Goal: Information Seeking & Learning: Find specific fact

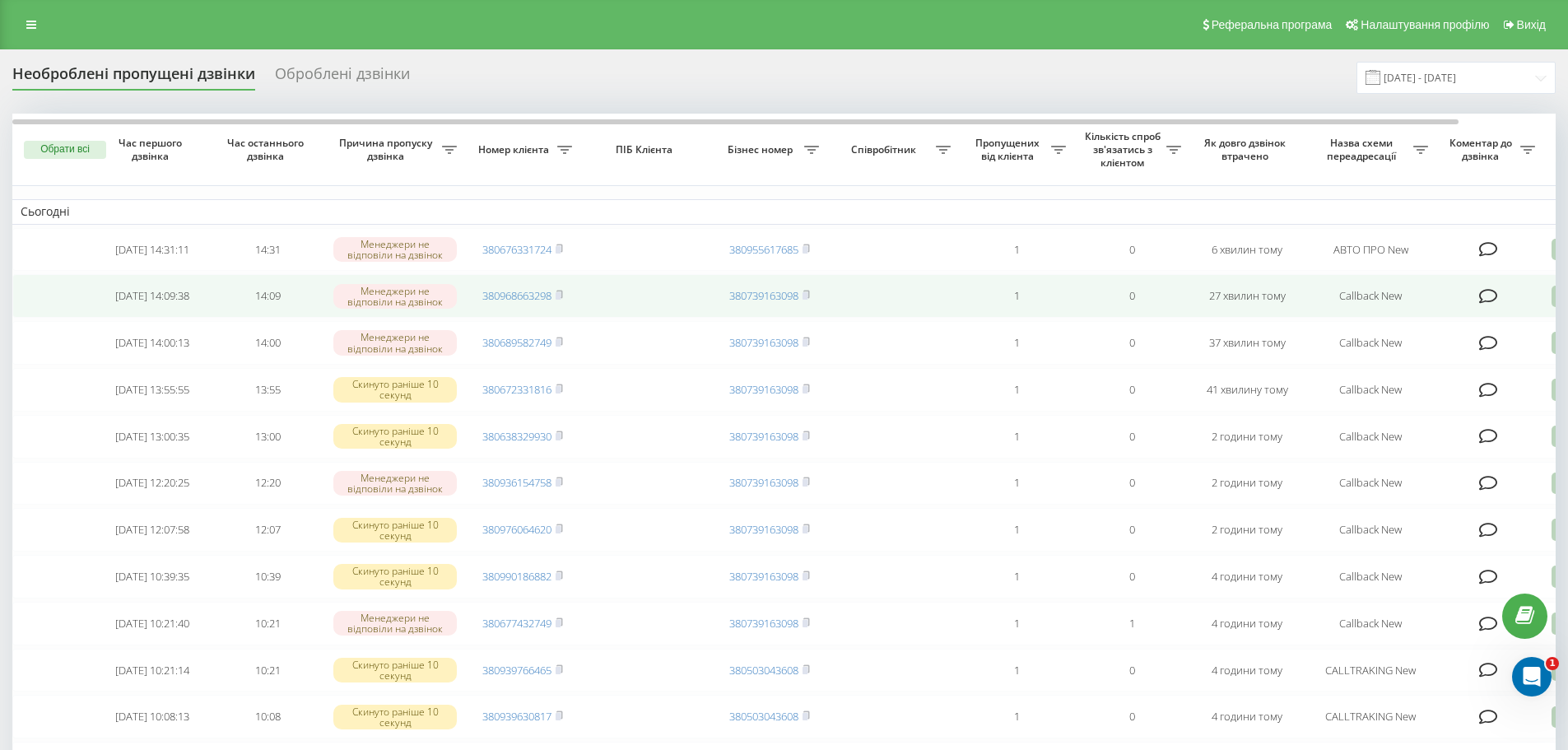
click at [1488, 293] on icon at bounding box center [1489, 296] width 19 height 17
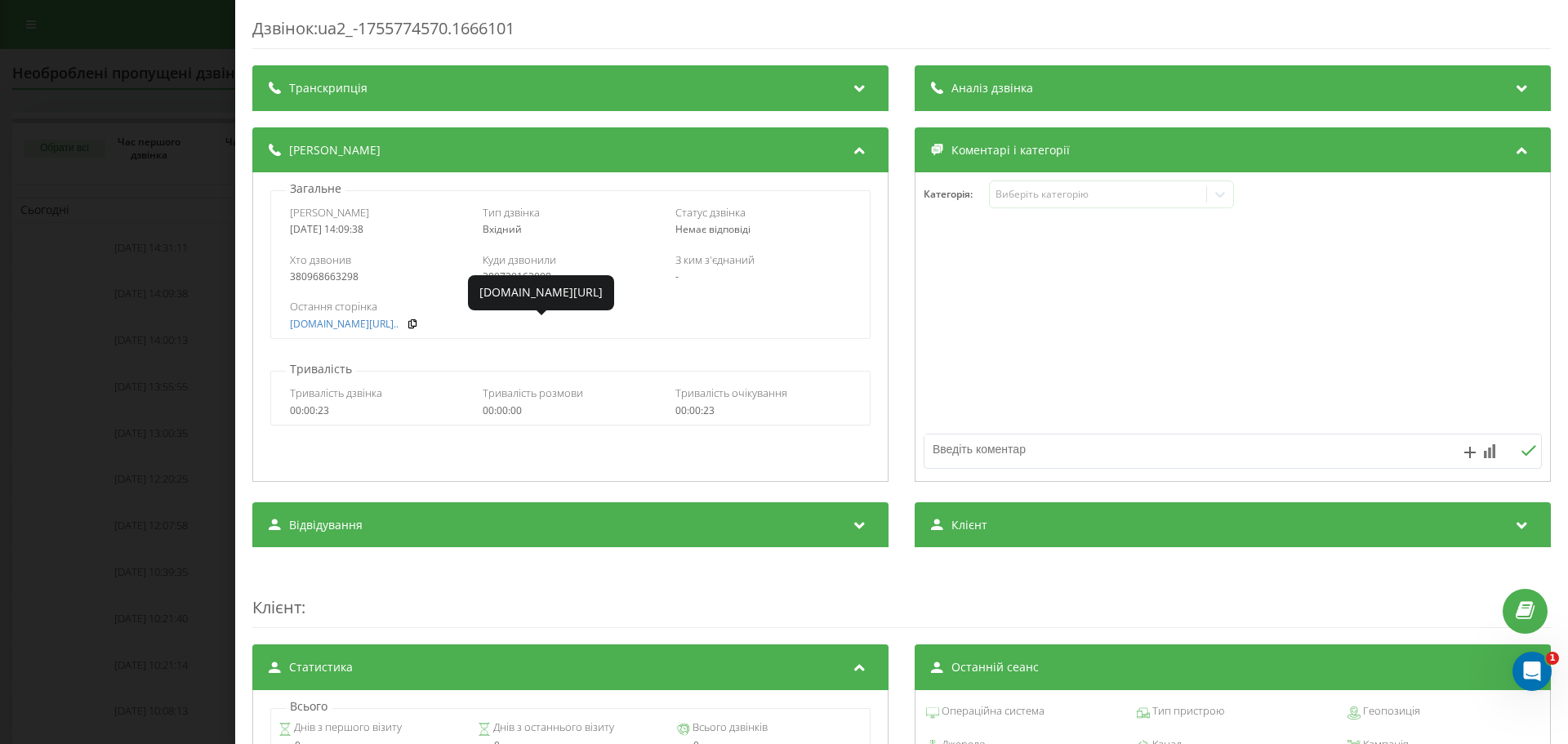
click at [165, 356] on div "Дзвінок : ua2_-1755774570.1666101 Транскрипція Для AI-аналізу майбутніх дзвінкі…" at bounding box center [784, 372] width 1568 height 744
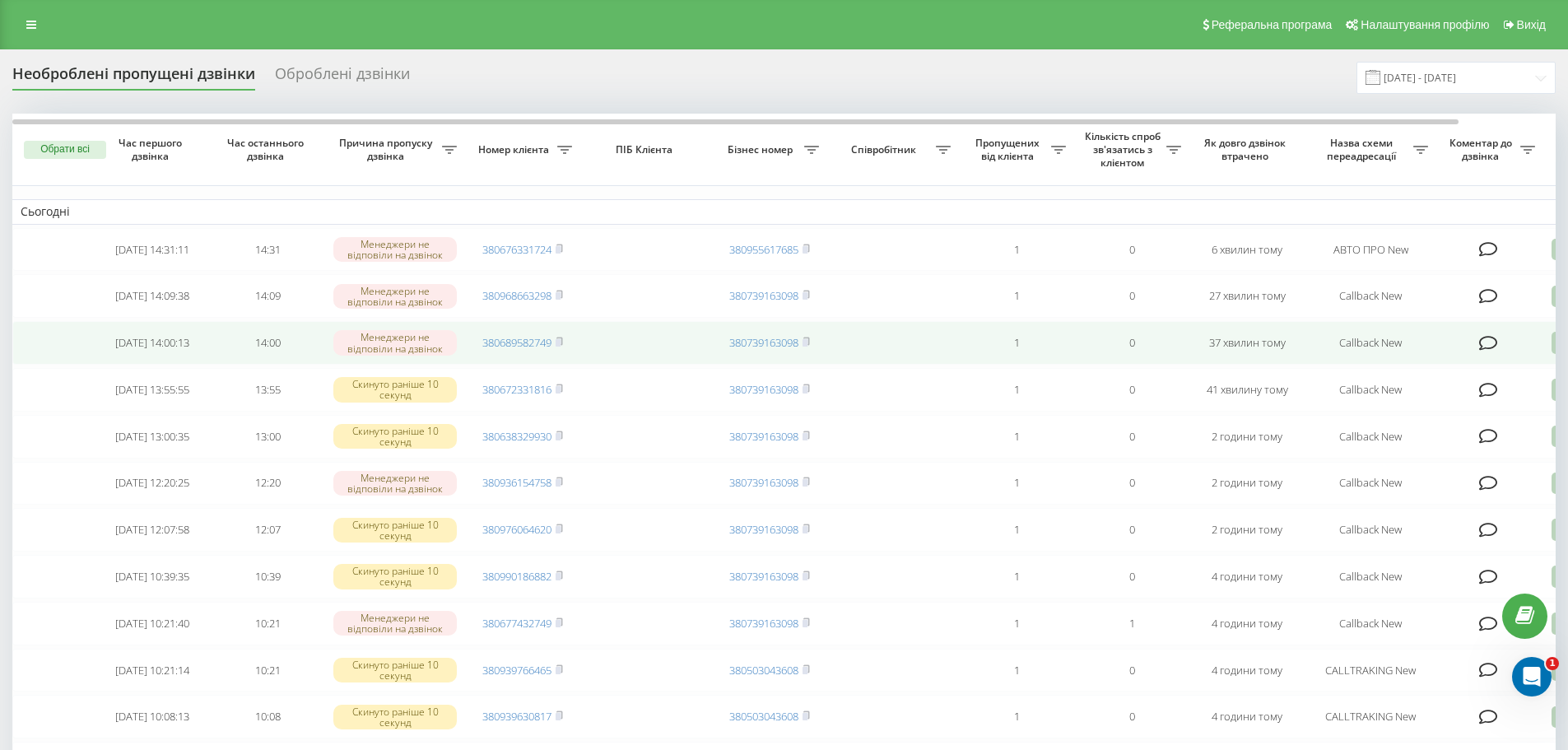
click at [1484, 344] on icon at bounding box center [1489, 343] width 19 height 17
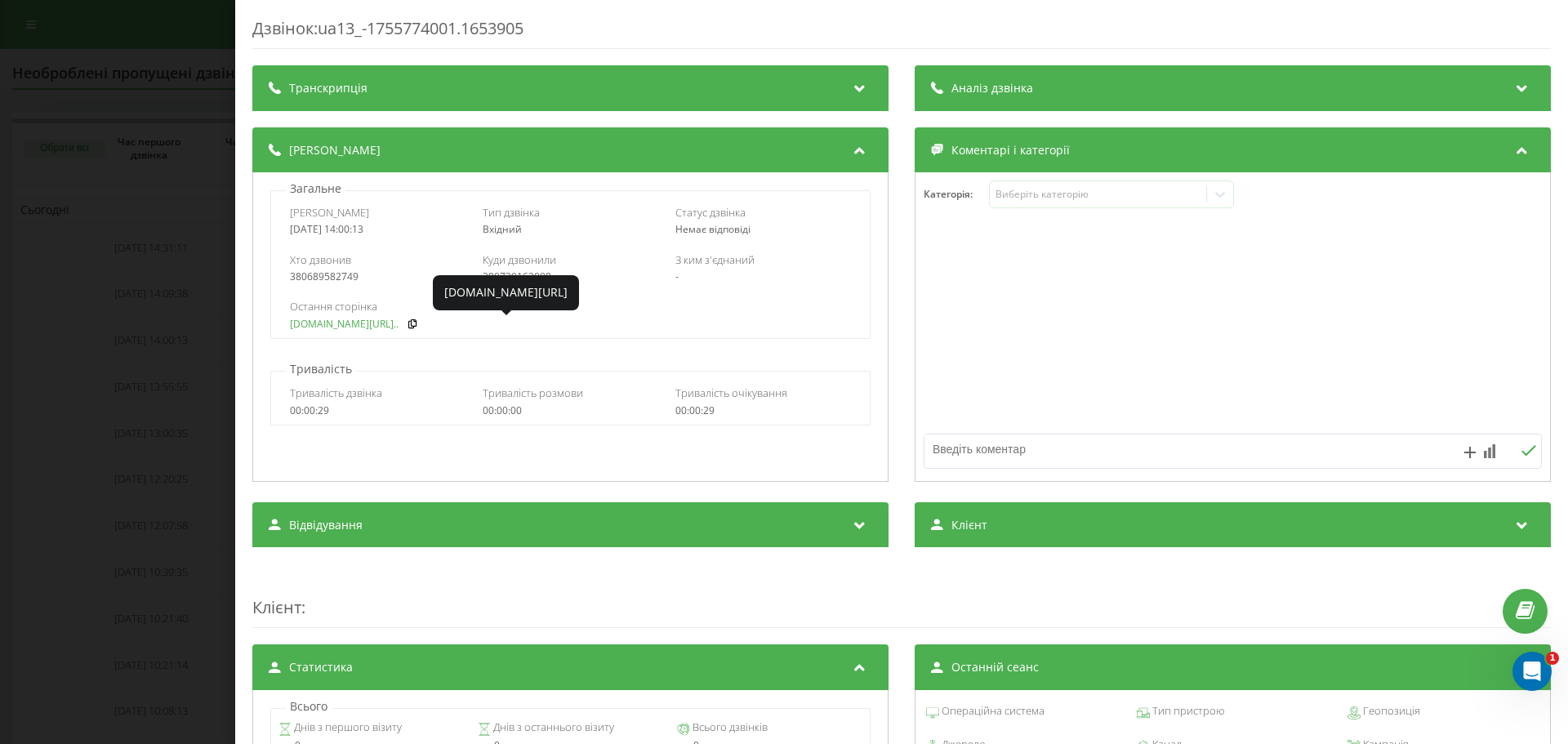
click at [336, 327] on link "[DOMAIN_NAME][URL].." at bounding box center [343, 323] width 109 height 11
click at [164, 334] on div "Дзвінок : ua13_-1755774001.1653905 Транскрипція Для AI-аналізу майбутніх дзвінк…" at bounding box center [784, 372] width 1568 height 744
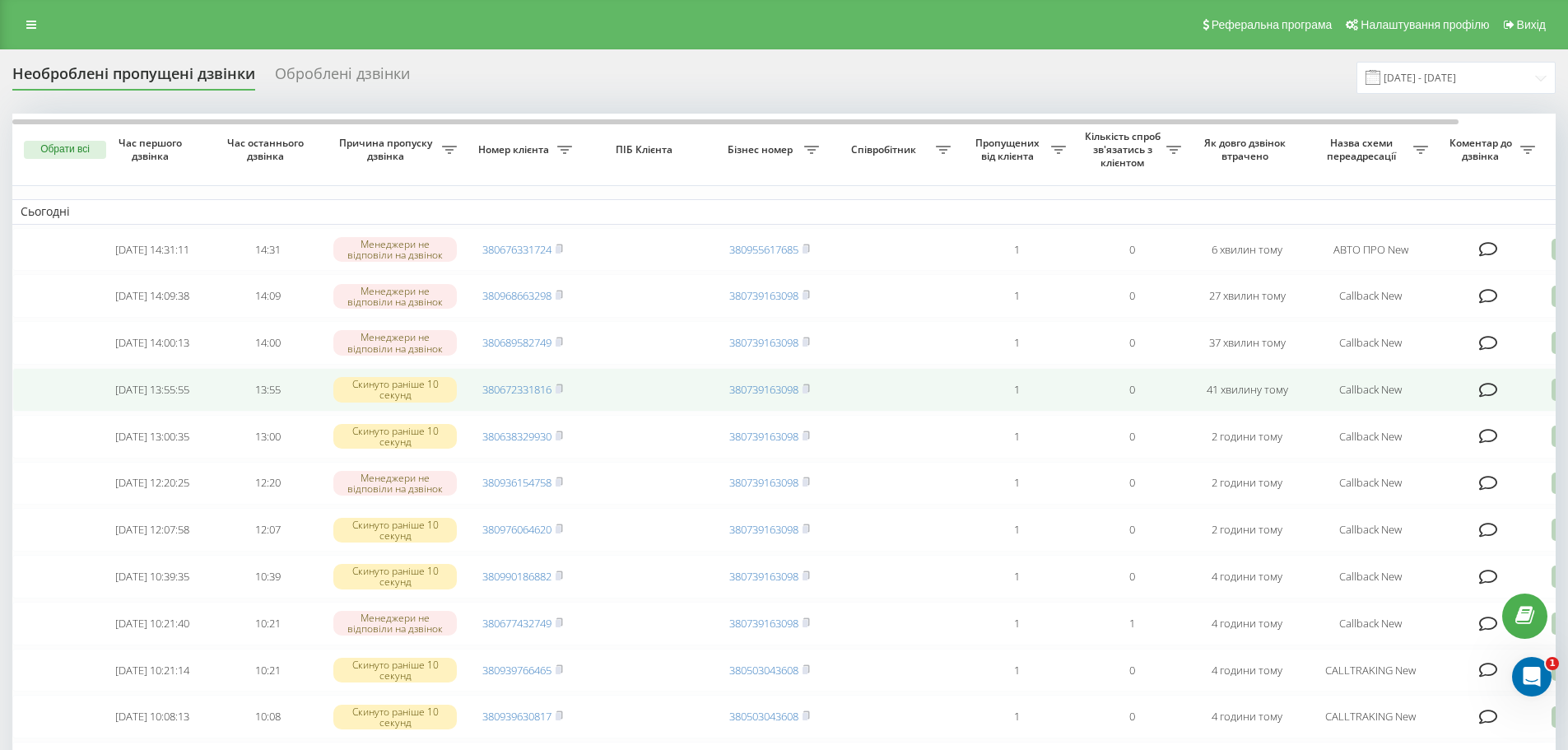
click at [1492, 399] on icon at bounding box center [1489, 390] width 19 height 17
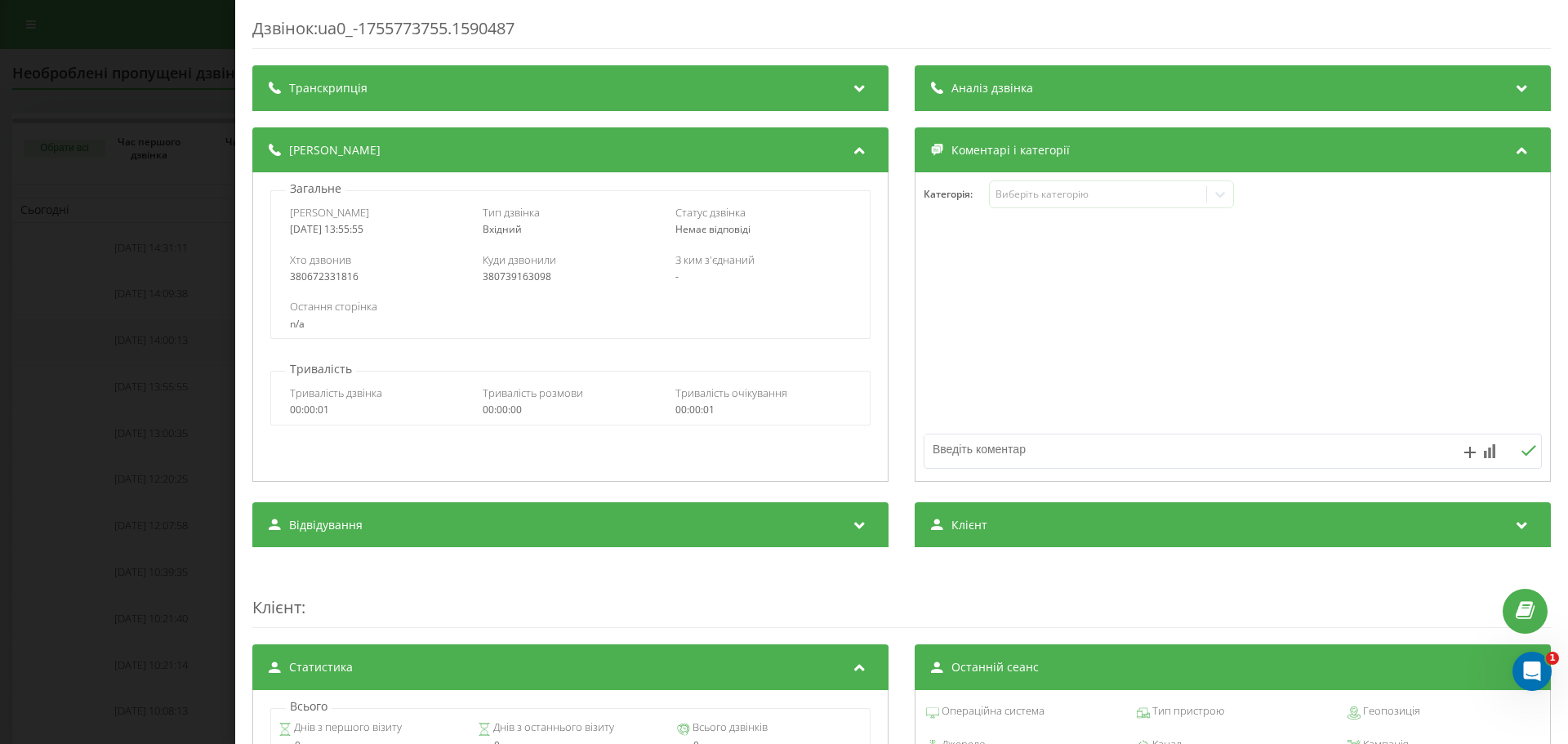
click at [178, 332] on div "Дзвінок : ua0_-1755773755.1590487 Транскрипція Для AI-аналізу майбутніх дзвінкі…" at bounding box center [784, 372] width 1568 height 744
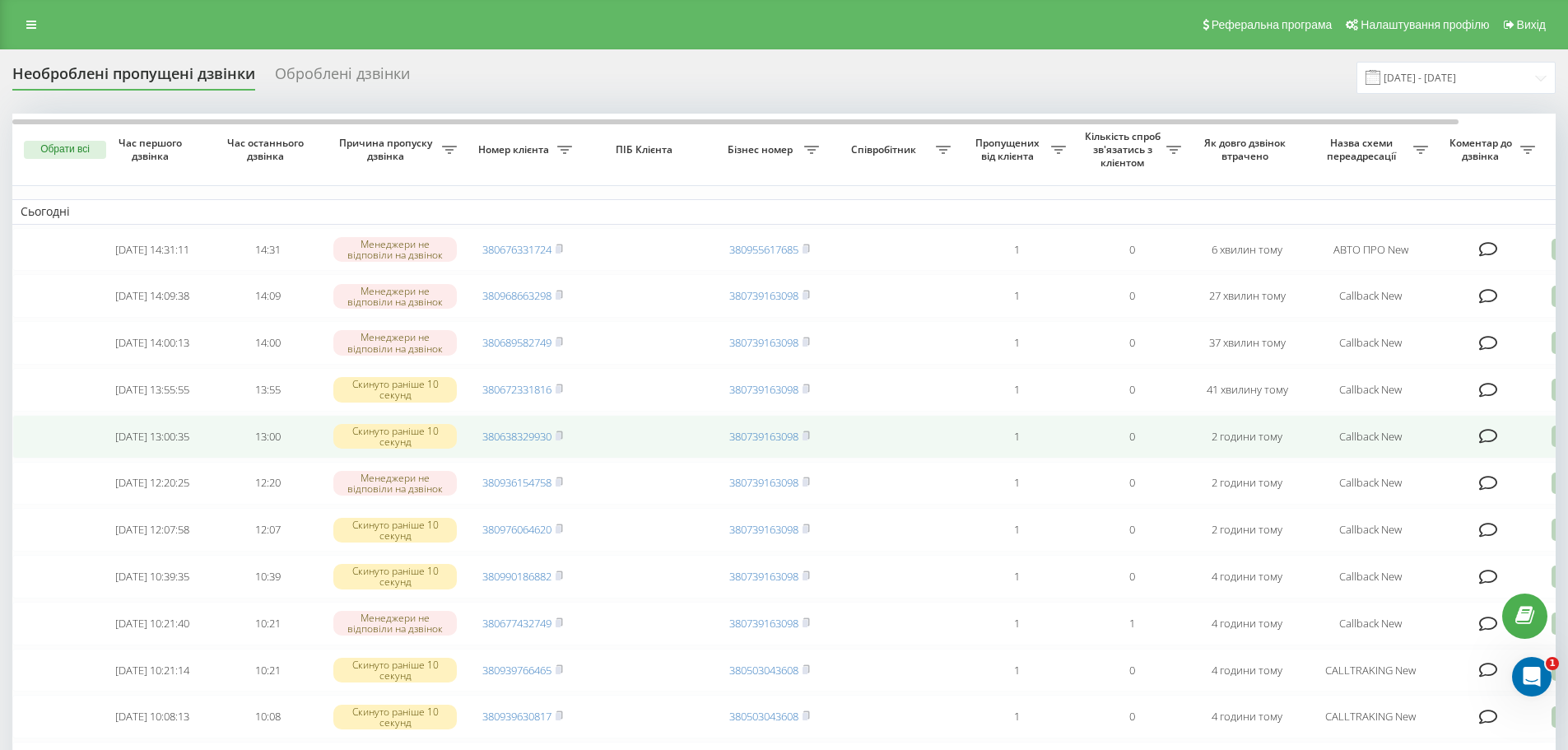
click at [1489, 444] on icon at bounding box center [1489, 435] width 19 height 17
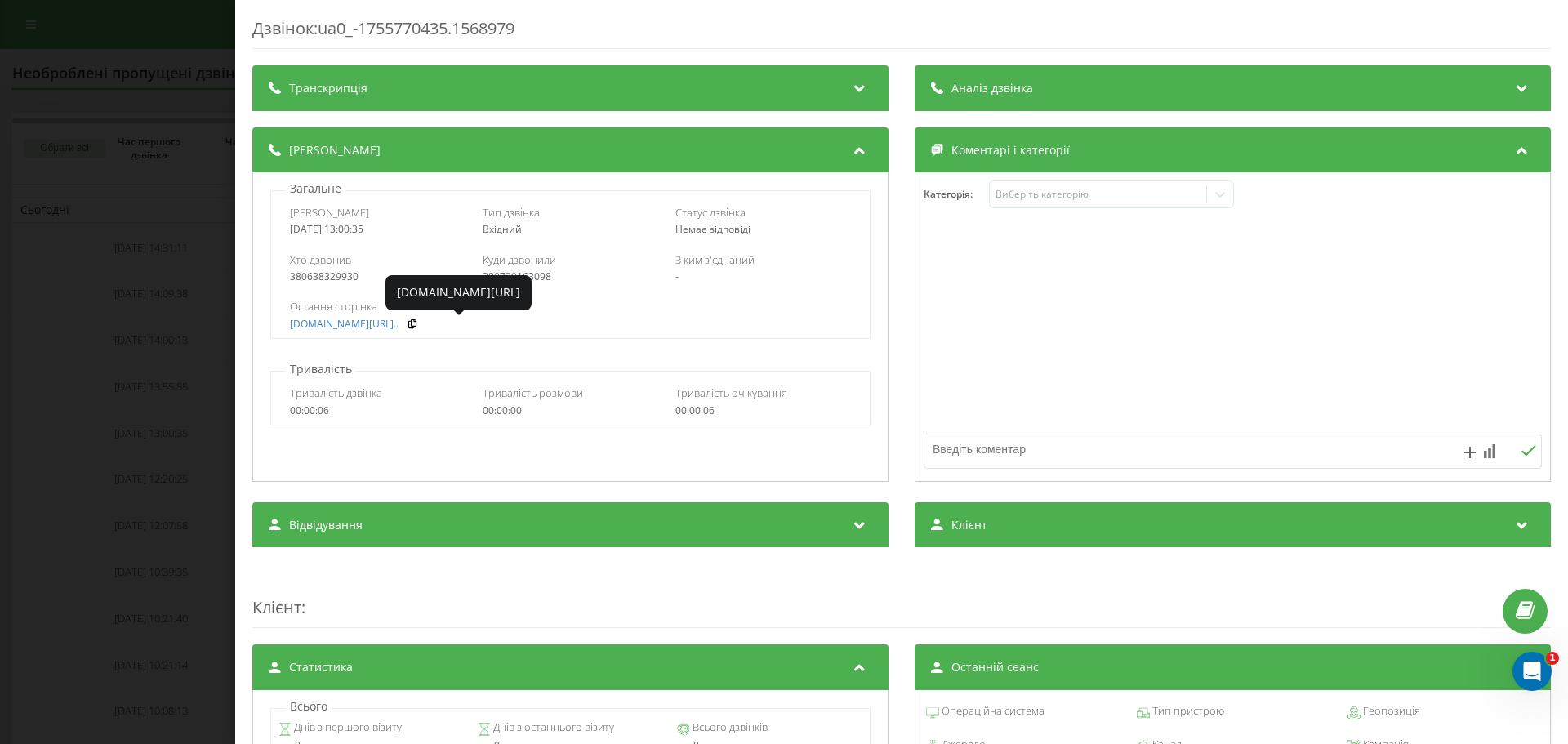
click at [61, 374] on div "Дзвінок : ua0_-1755770435.1568979 Транскрипція Для AI-аналізу майбутніх дзвінкі…" at bounding box center [784, 372] width 1568 height 744
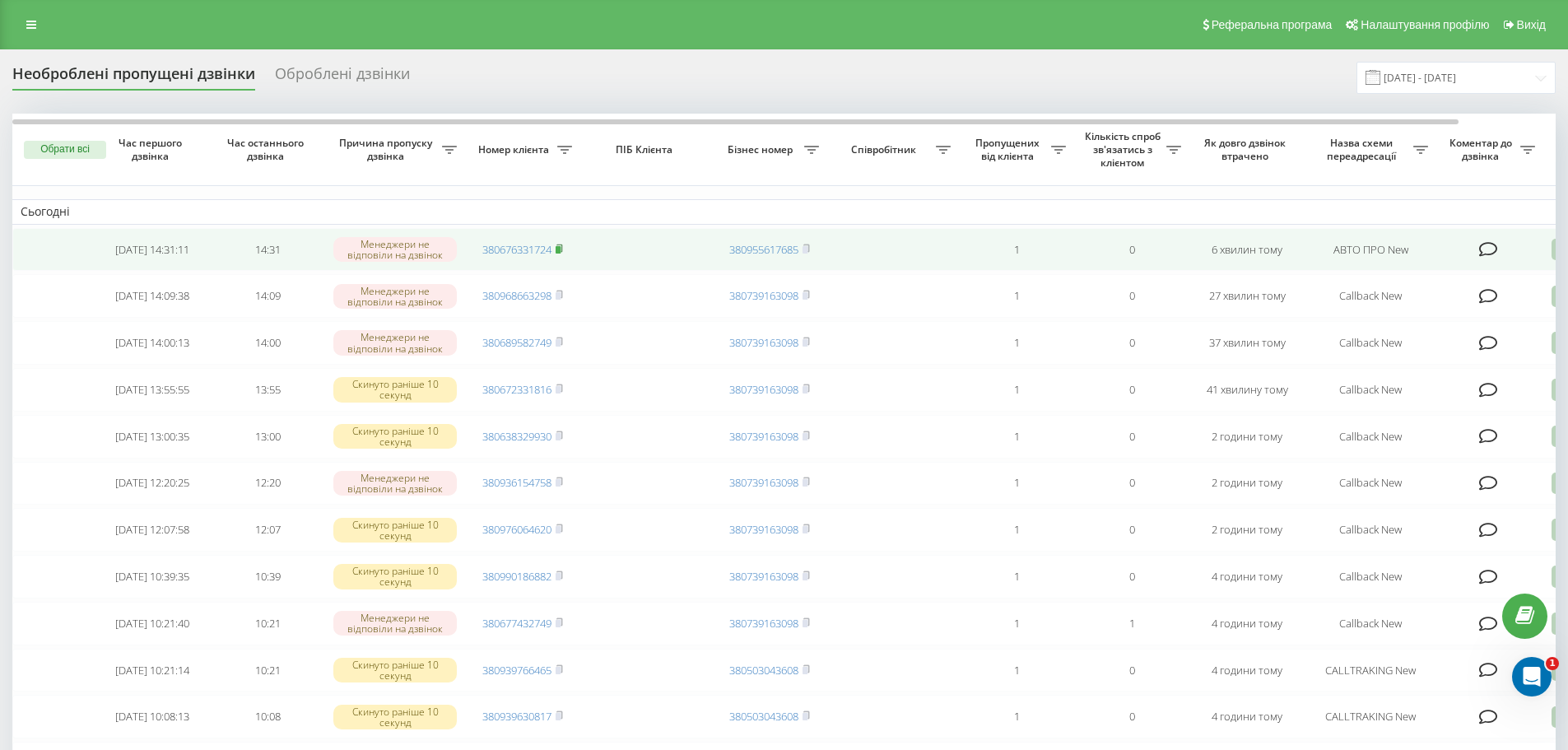
click at [561, 251] on rect at bounding box center [558, 250] width 5 height 7
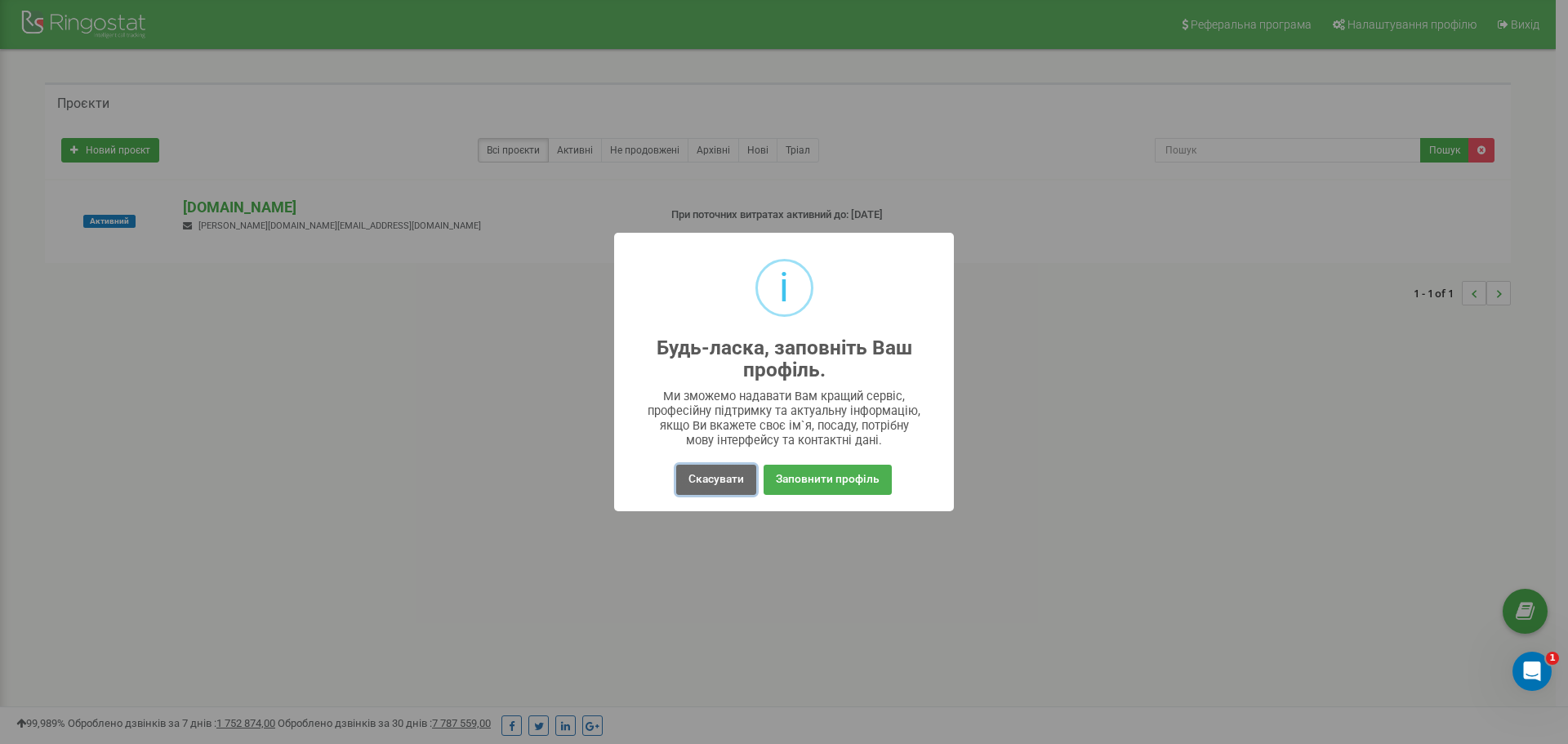
click at [723, 485] on button "Скасувати" at bounding box center [716, 479] width 80 height 30
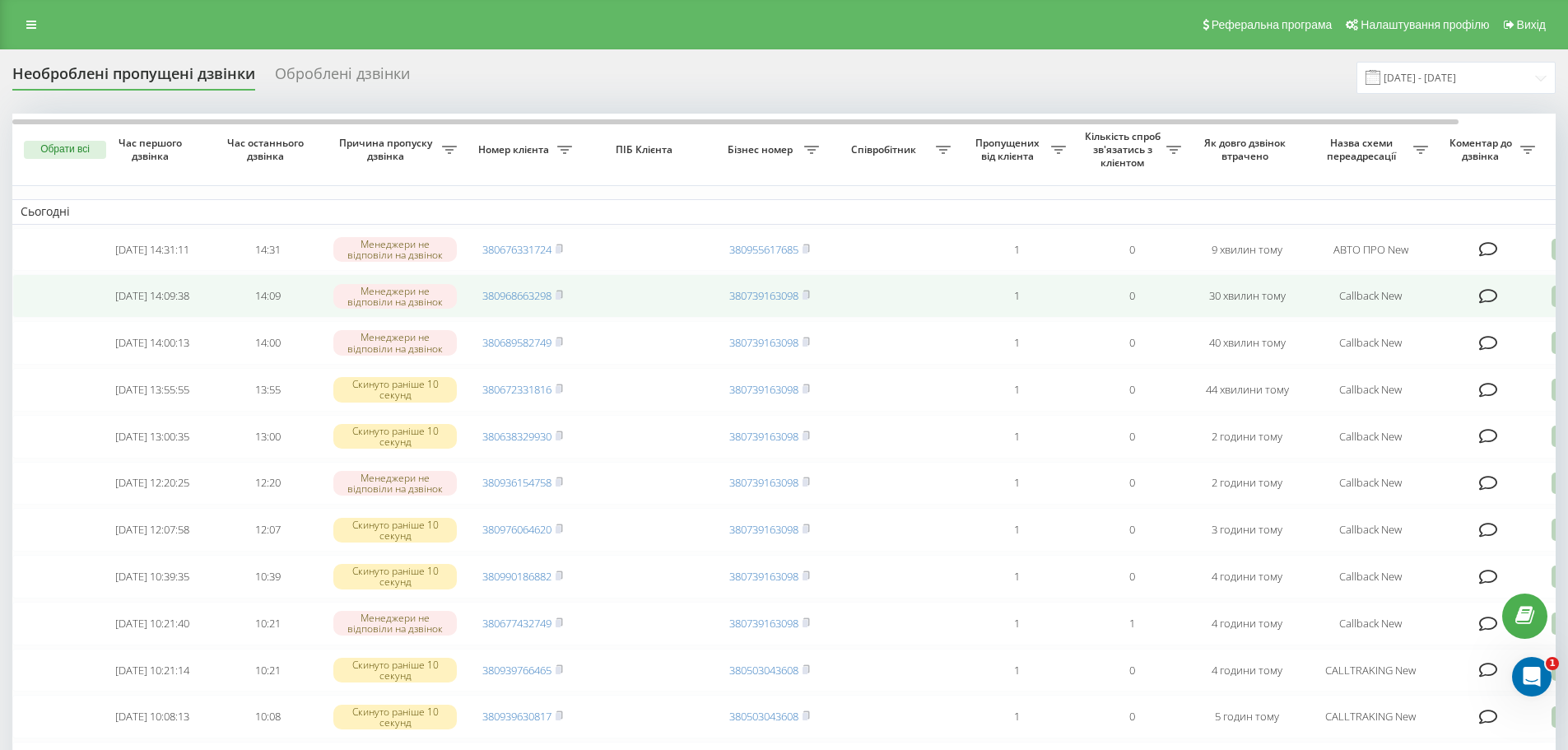
click at [1494, 299] on icon at bounding box center [1489, 296] width 19 height 17
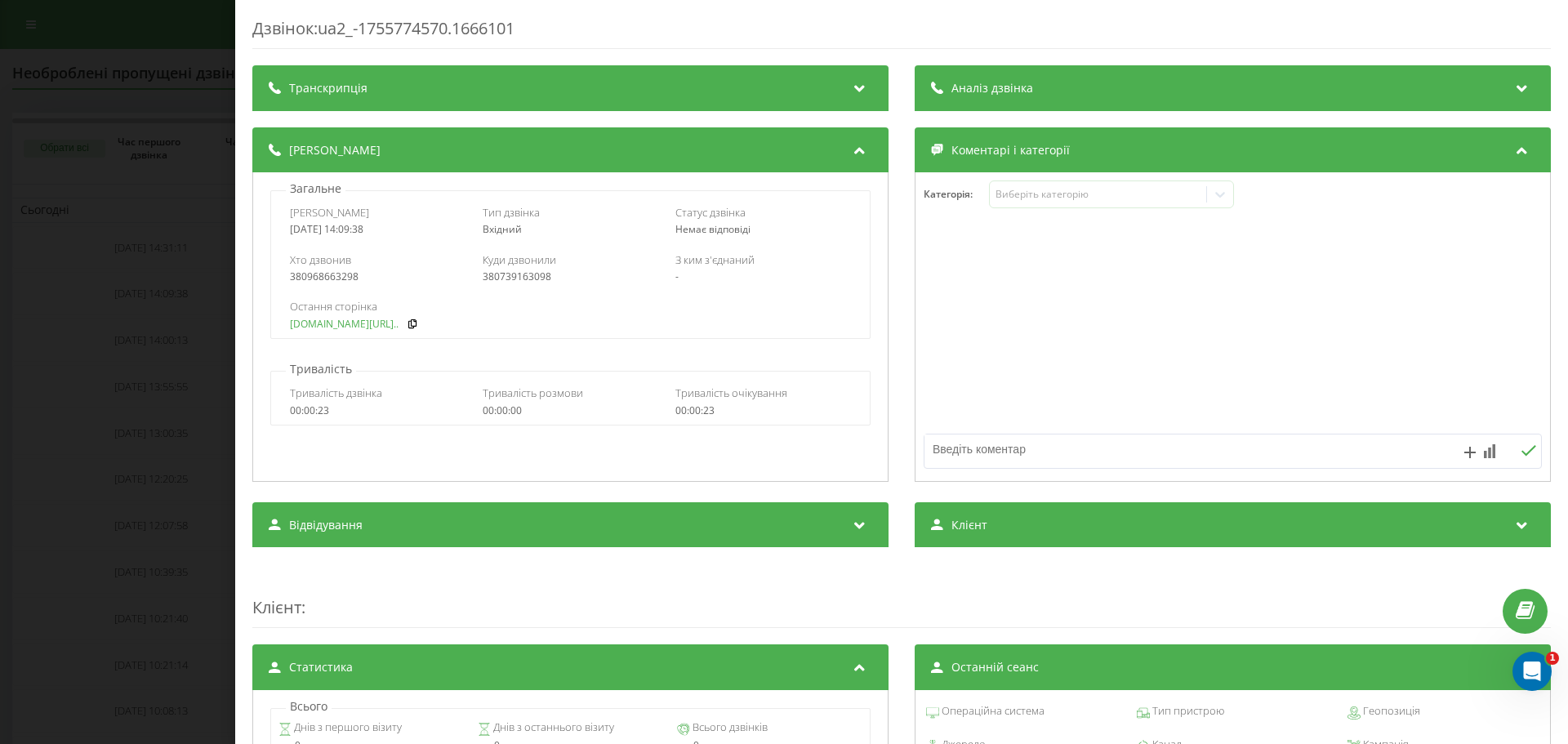
click at [368, 325] on link "fix-parts.in.ua/checkout..." at bounding box center [343, 323] width 109 height 11
copy div "0968663298"
drag, startPoint x: 362, startPoint y: 277, endPoint x: 289, endPoint y: 279, distance: 73.0
click at [300, 286] on div "Хто дзвонив 380968663298 Куди дзвонили 380739163098 З ким з'єднаний -" at bounding box center [570, 268] width 598 height 47
click at [151, 370] on div "Дзвінок : ua2_-1755774570.1666101 Транскрипція Для AI-аналізу майбутніх дзвінкі…" at bounding box center [784, 372] width 1568 height 744
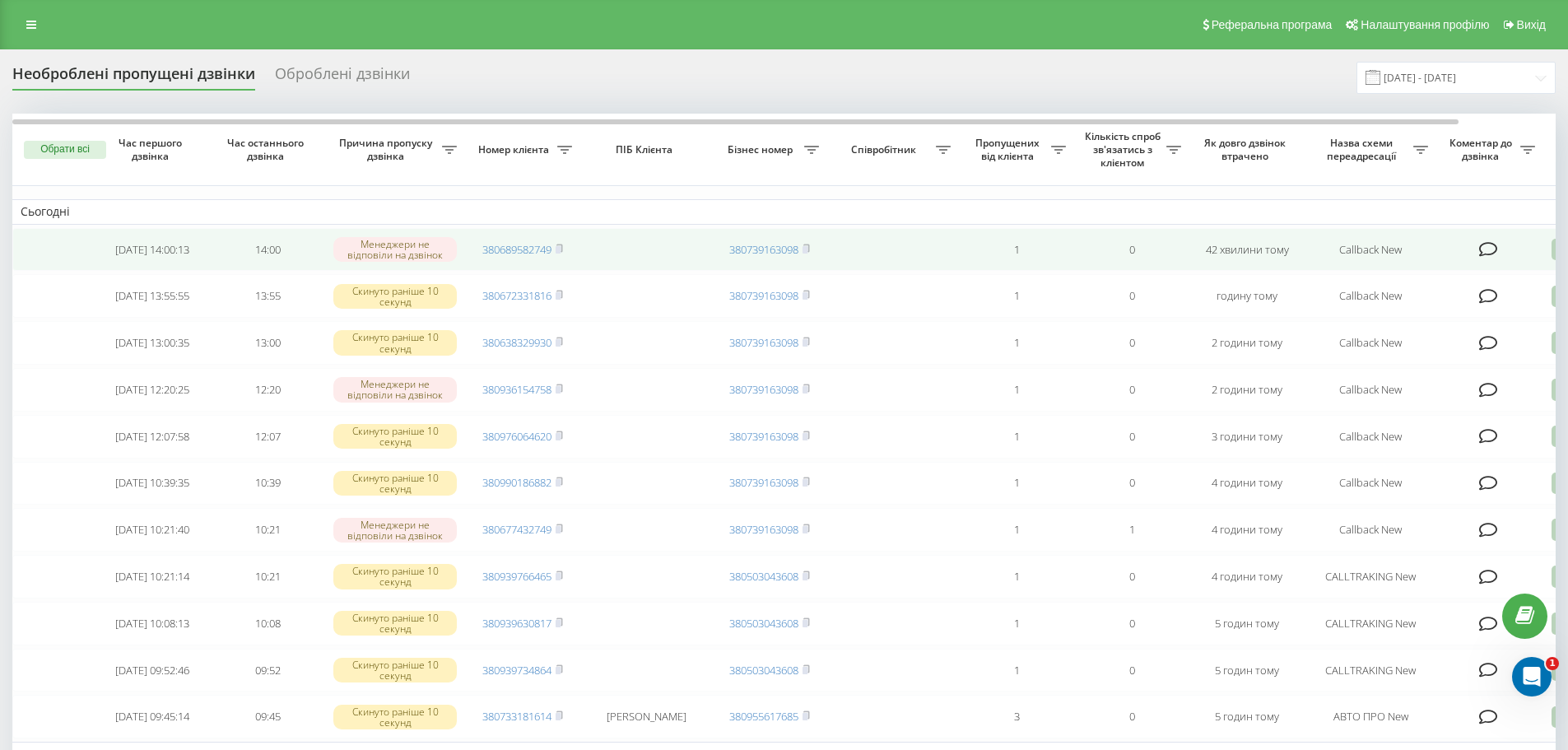
click at [1495, 248] on icon at bounding box center [1489, 249] width 19 height 17
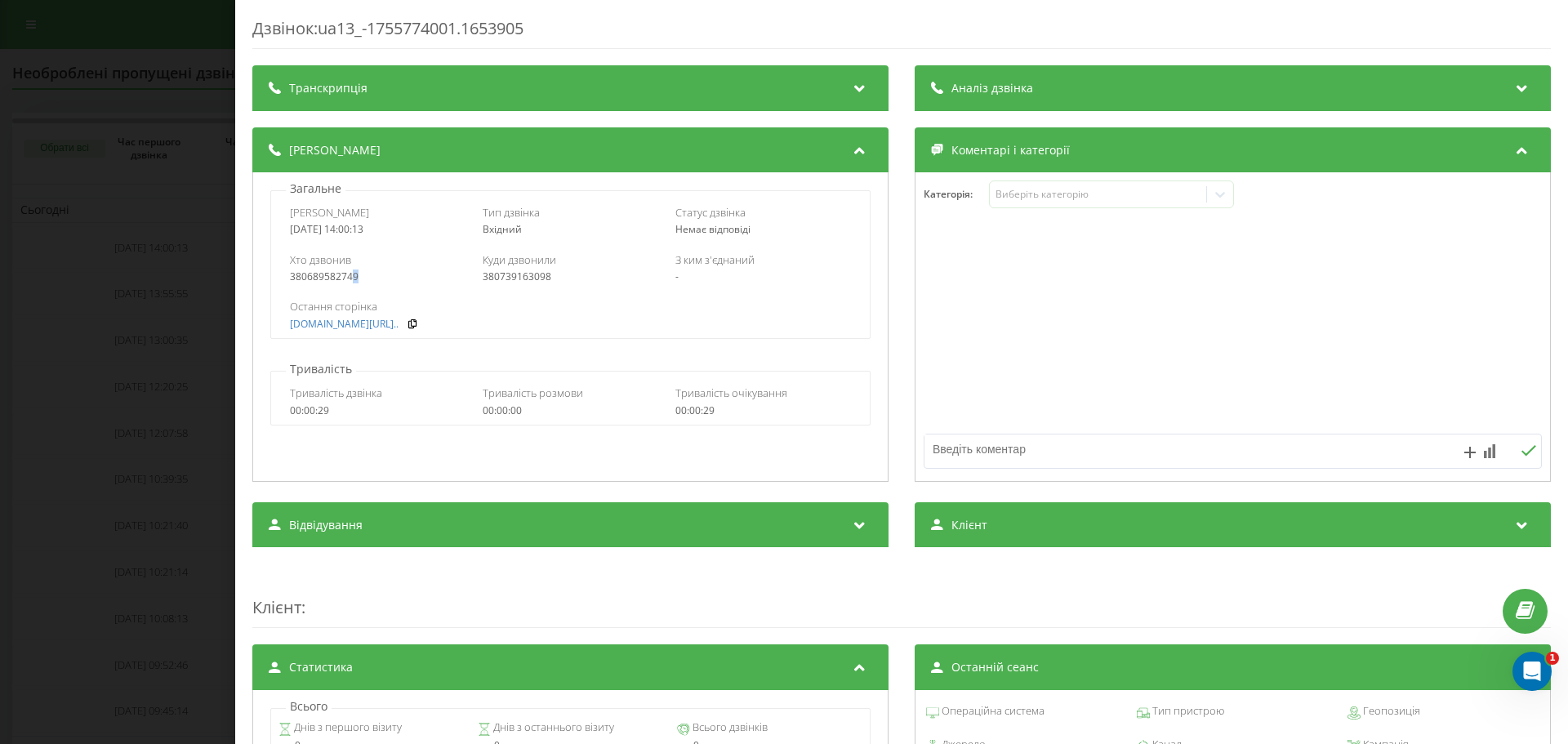
click at [354, 280] on div "380689582749" at bounding box center [377, 276] width 176 height 11
click at [141, 107] on div "Дзвінок : ua13_-1755774001.1653905 Транскрипція Для AI-аналізу майбутніх дзвінк…" at bounding box center [784, 372] width 1568 height 744
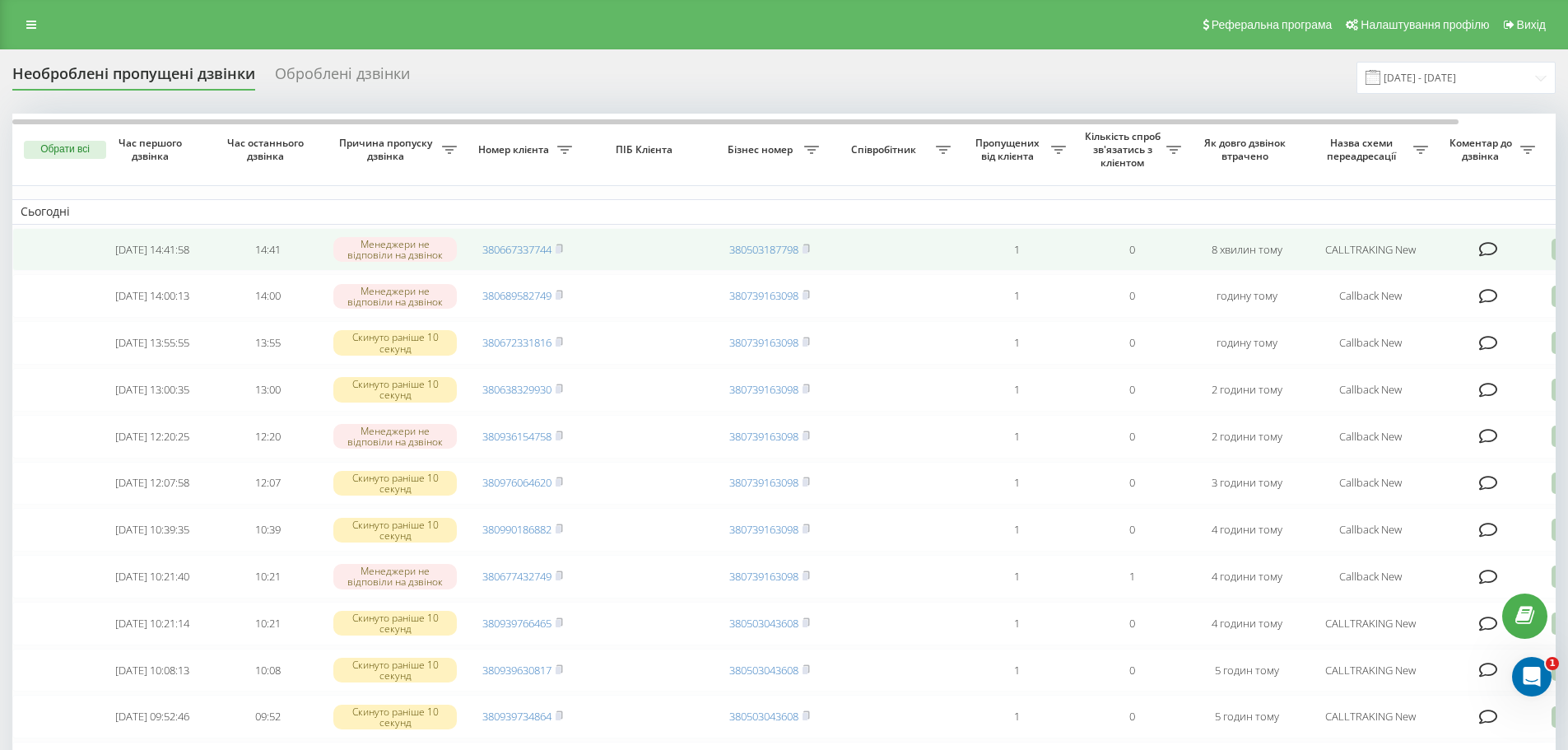
click at [1494, 244] on icon at bounding box center [1489, 249] width 19 height 17
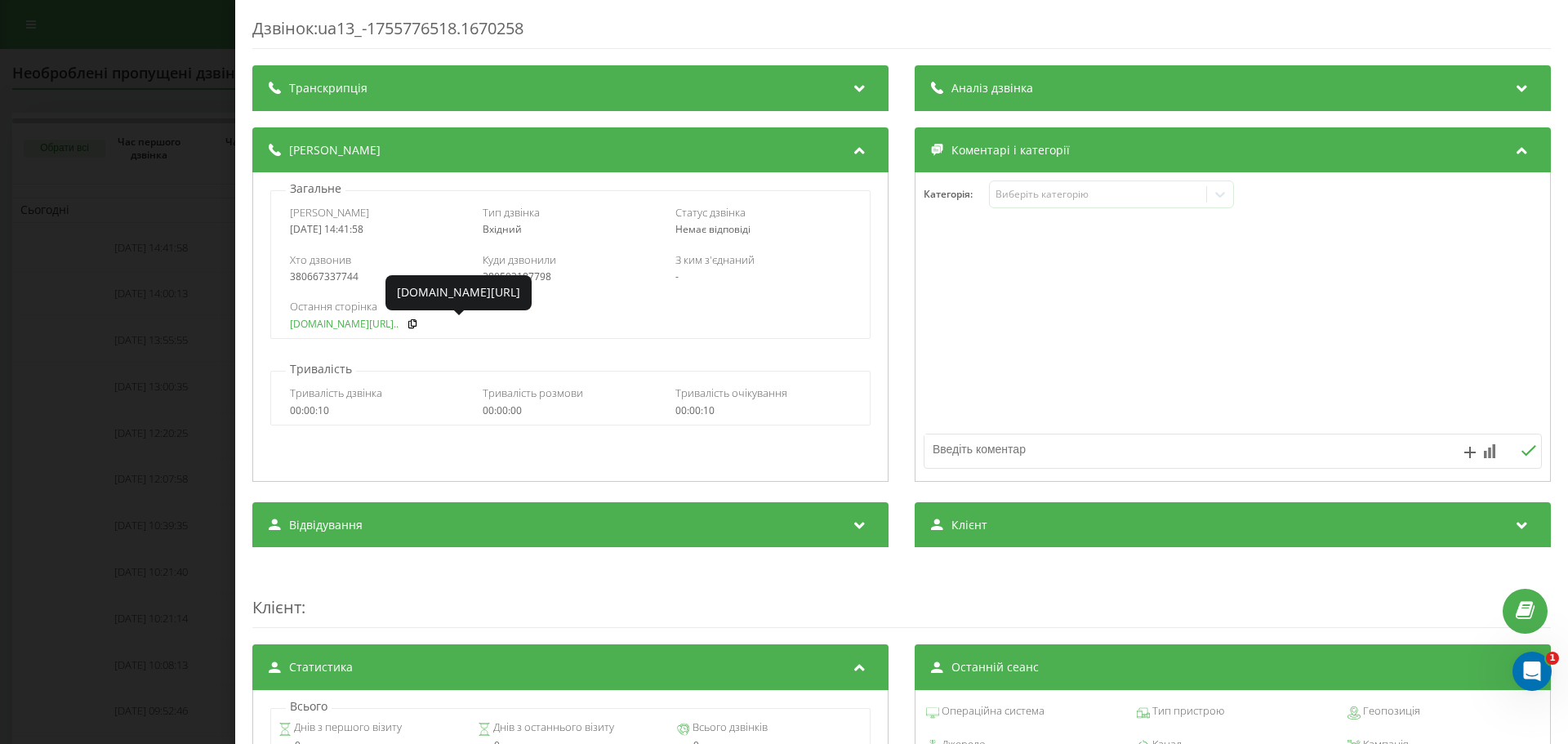
click at [334, 322] on link "fix-parts.in.ua/ru/zadni..." at bounding box center [343, 323] width 109 height 11
click at [173, 275] on div "Дзвінок : ua13_-1755776518.1670258 Транскрипція Для AI-аналізу майбутніх дзвінк…" at bounding box center [784, 372] width 1568 height 744
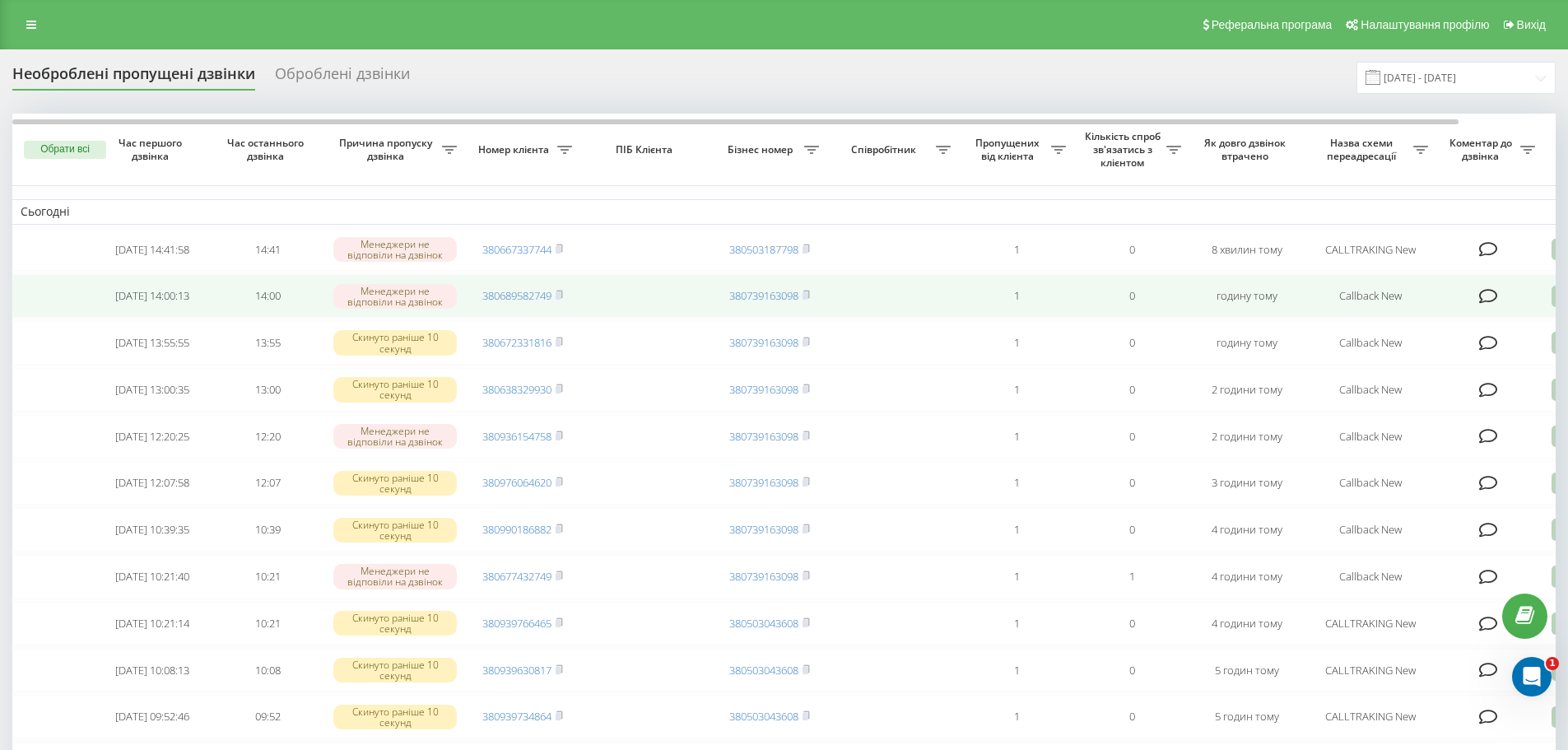
click at [1488, 304] on icon at bounding box center [1489, 296] width 19 height 17
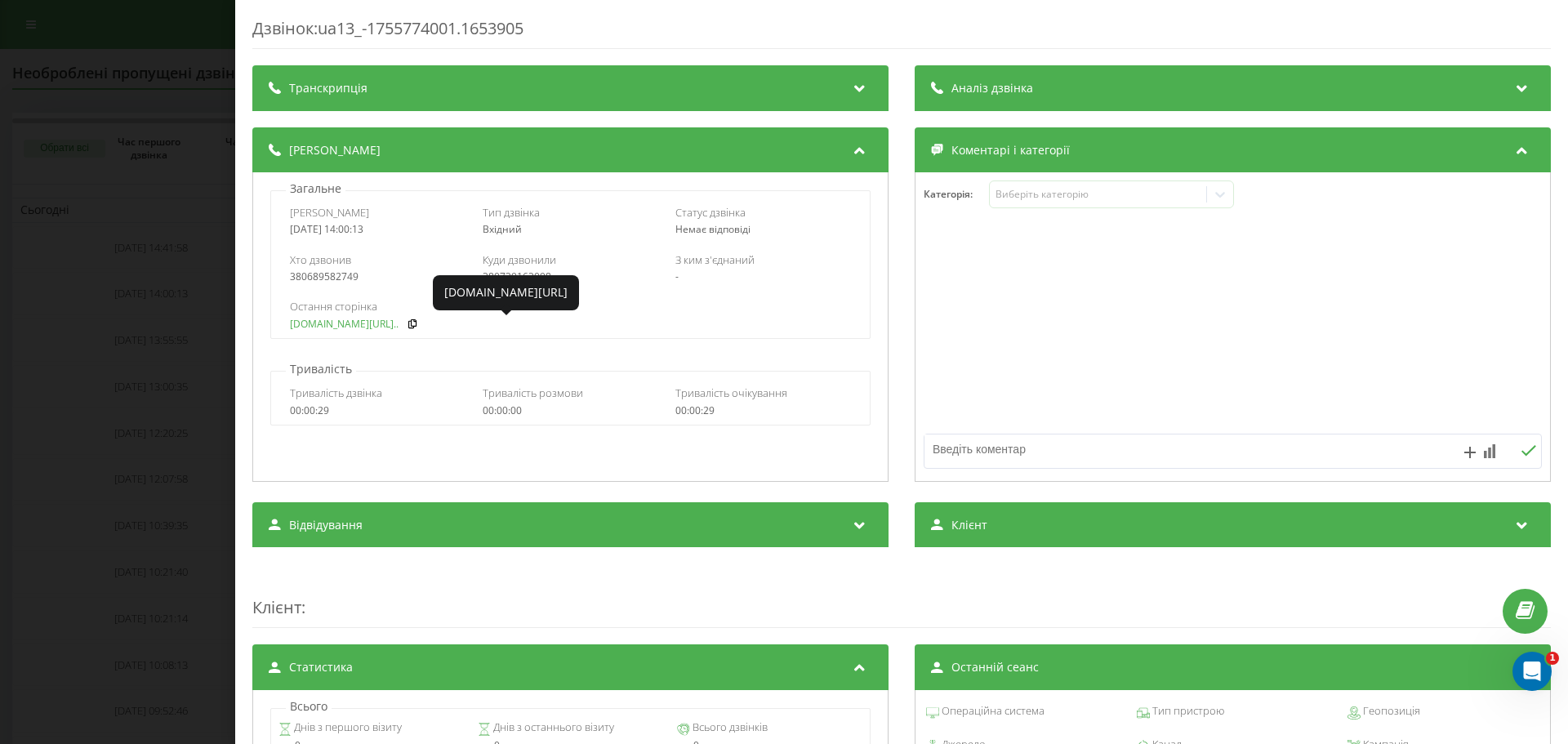
click at [325, 329] on link "fix-parts.in.ua/ru/pered..." at bounding box center [343, 323] width 109 height 11
copy div "0689582749"
drag, startPoint x: 322, startPoint y: 280, endPoint x: 303, endPoint y: 286, distance: 19.9
click at [303, 286] on div "Хто дзвонив 380689582749 Куди дзвонили 380739163098 З ким з'єднаний -" at bounding box center [570, 268] width 598 height 47
click at [130, 365] on div "Дзвінок : ua13_-1755774001.1653905 Транскрипція Для AI-аналізу майбутніх дзвінк…" at bounding box center [784, 372] width 1568 height 744
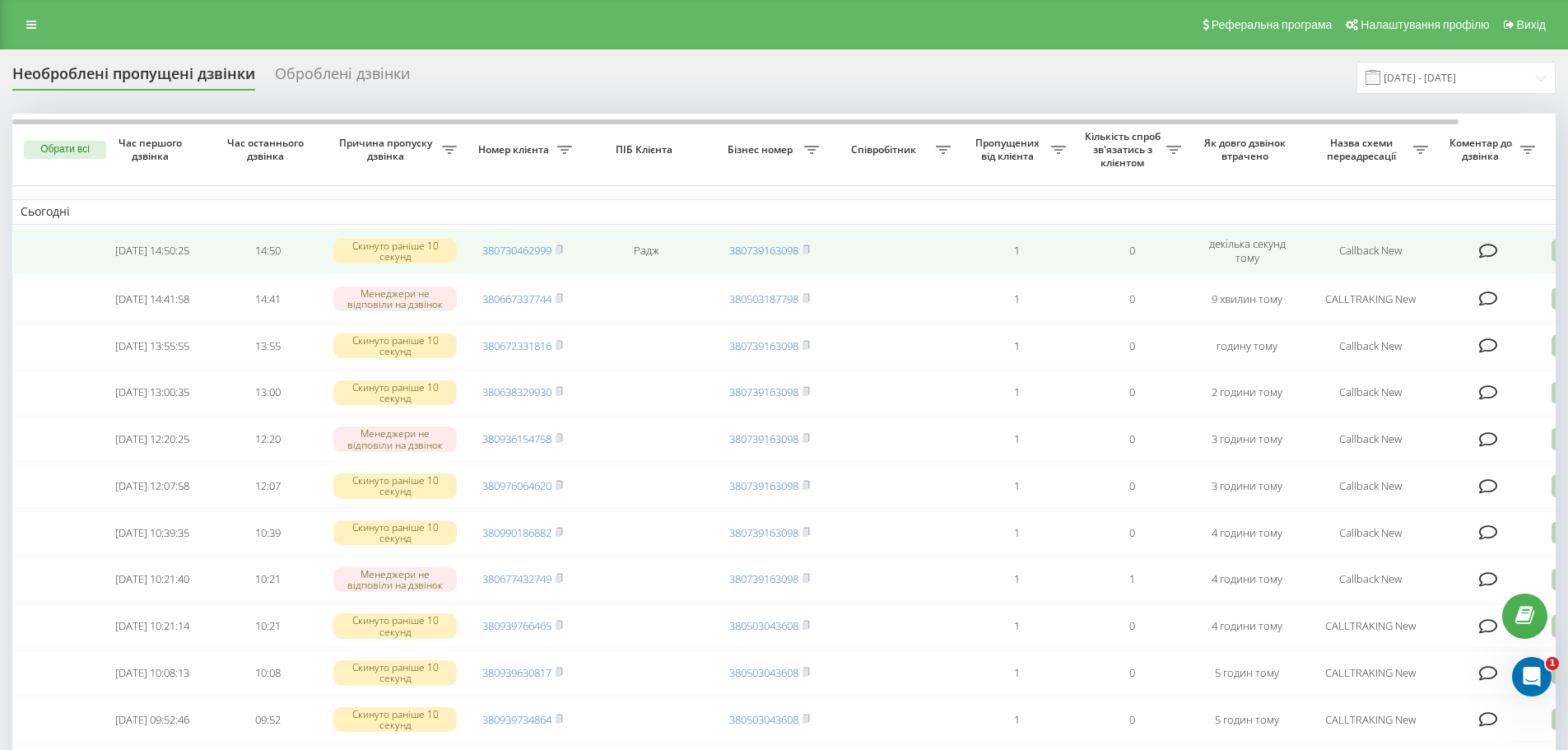
click at [1487, 253] on icon at bounding box center [1489, 251] width 19 height 17
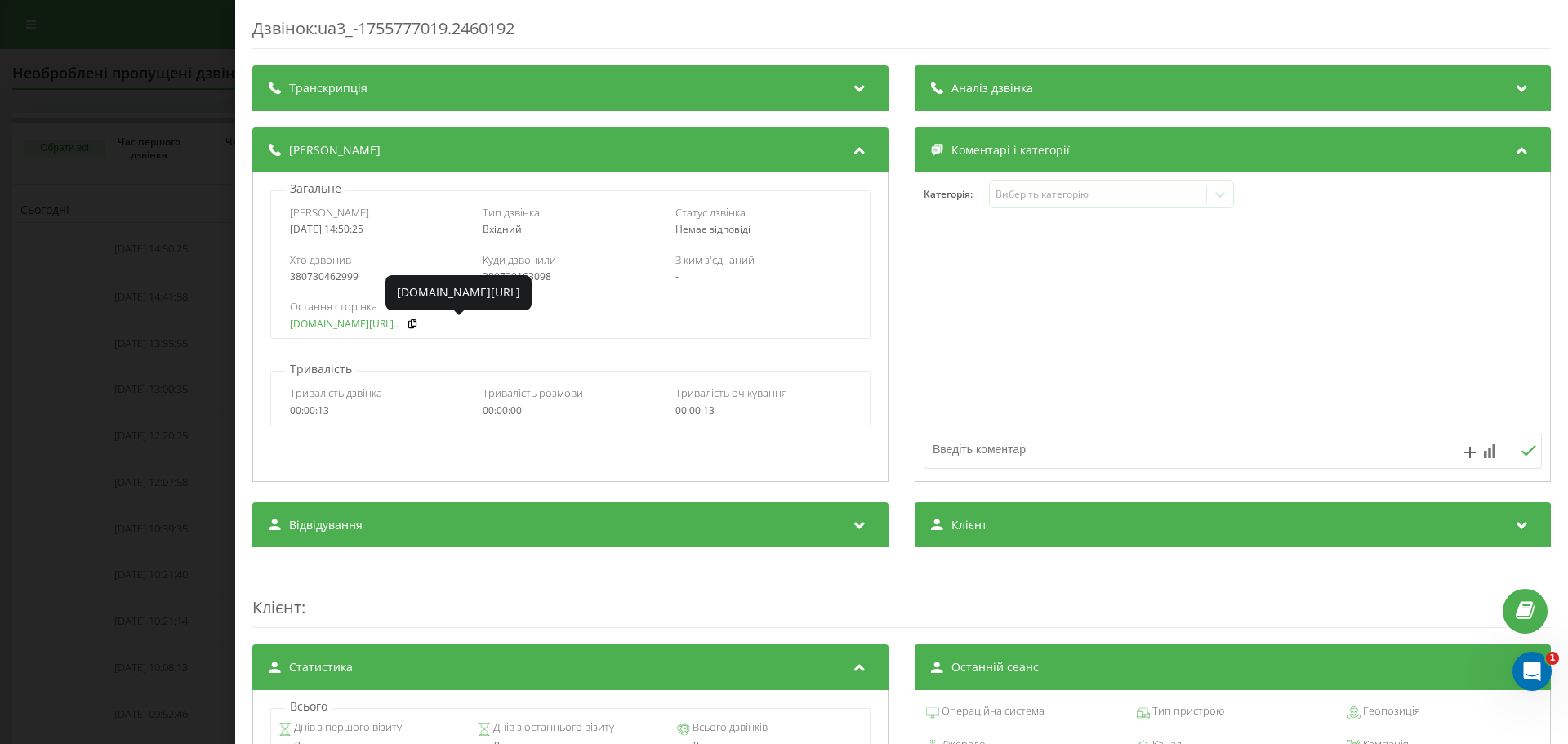
click at [313, 324] on link "fix-parts.in.ua/ru/w210-..." at bounding box center [343, 323] width 109 height 11
drag, startPoint x: 96, startPoint y: 215, endPoint x: 522, endPoint y: 215, distance: 426.0
click at [98, 215] on div "Дзвінок : ua3_-1755777019.2460192 Транскрипція Для AI-аналізу майбутніх дзвінкі…" at bounding box center [784, 372] width 1568 height 744
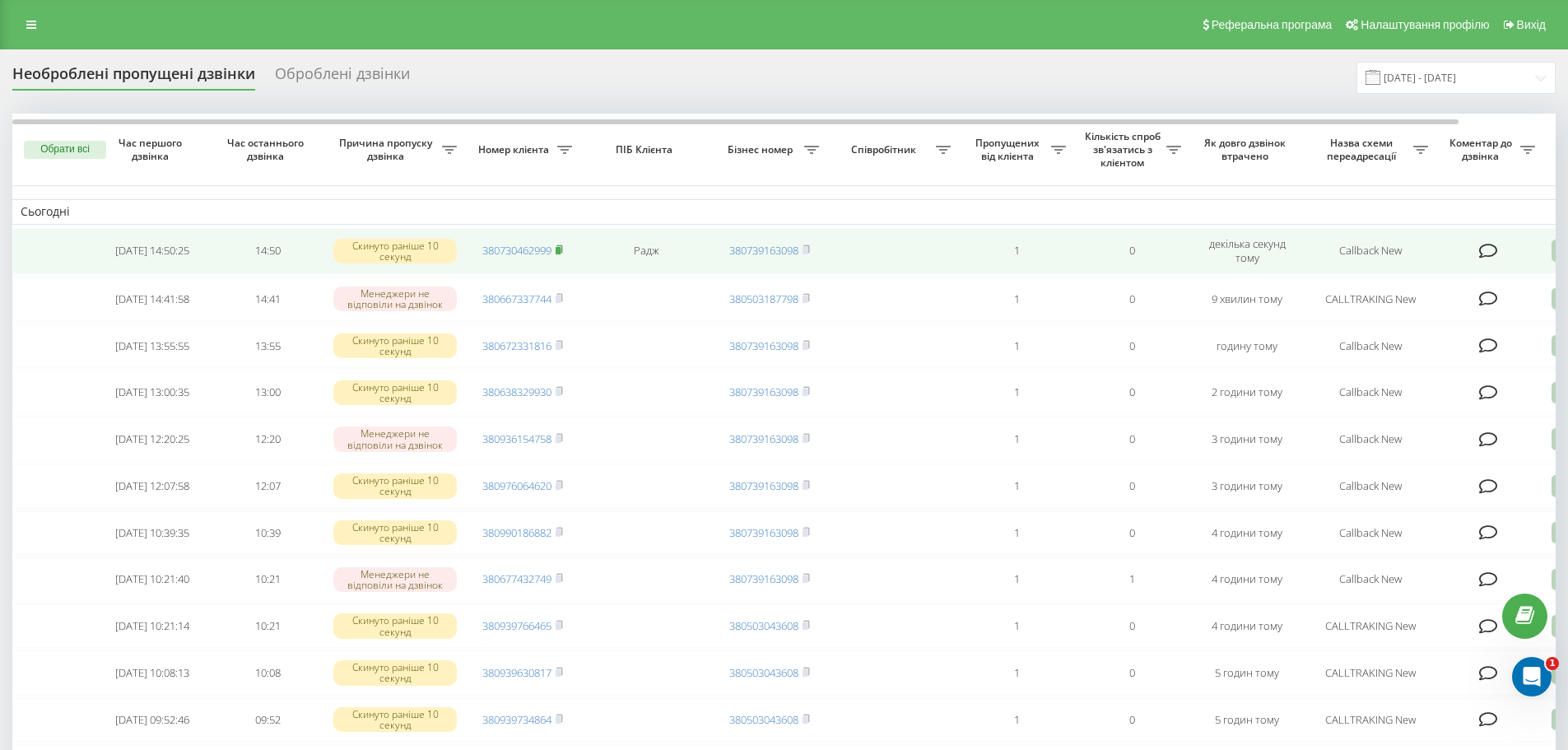
click at [561, 251] on rect at bounding box center [558, 251] width 5 height 7
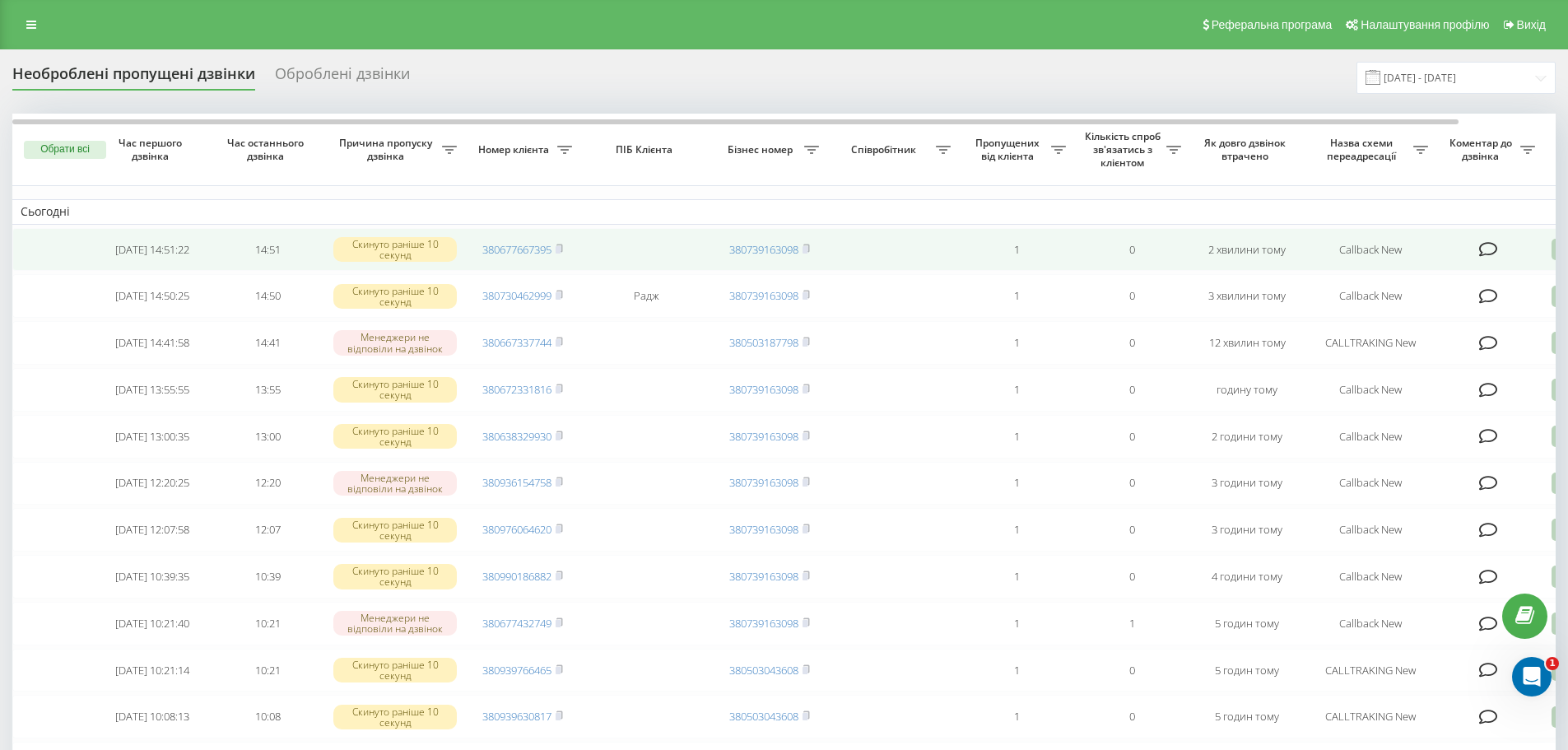
click at [1491, 251] on icon at bounding box center [1489, 249] width 19 height 17
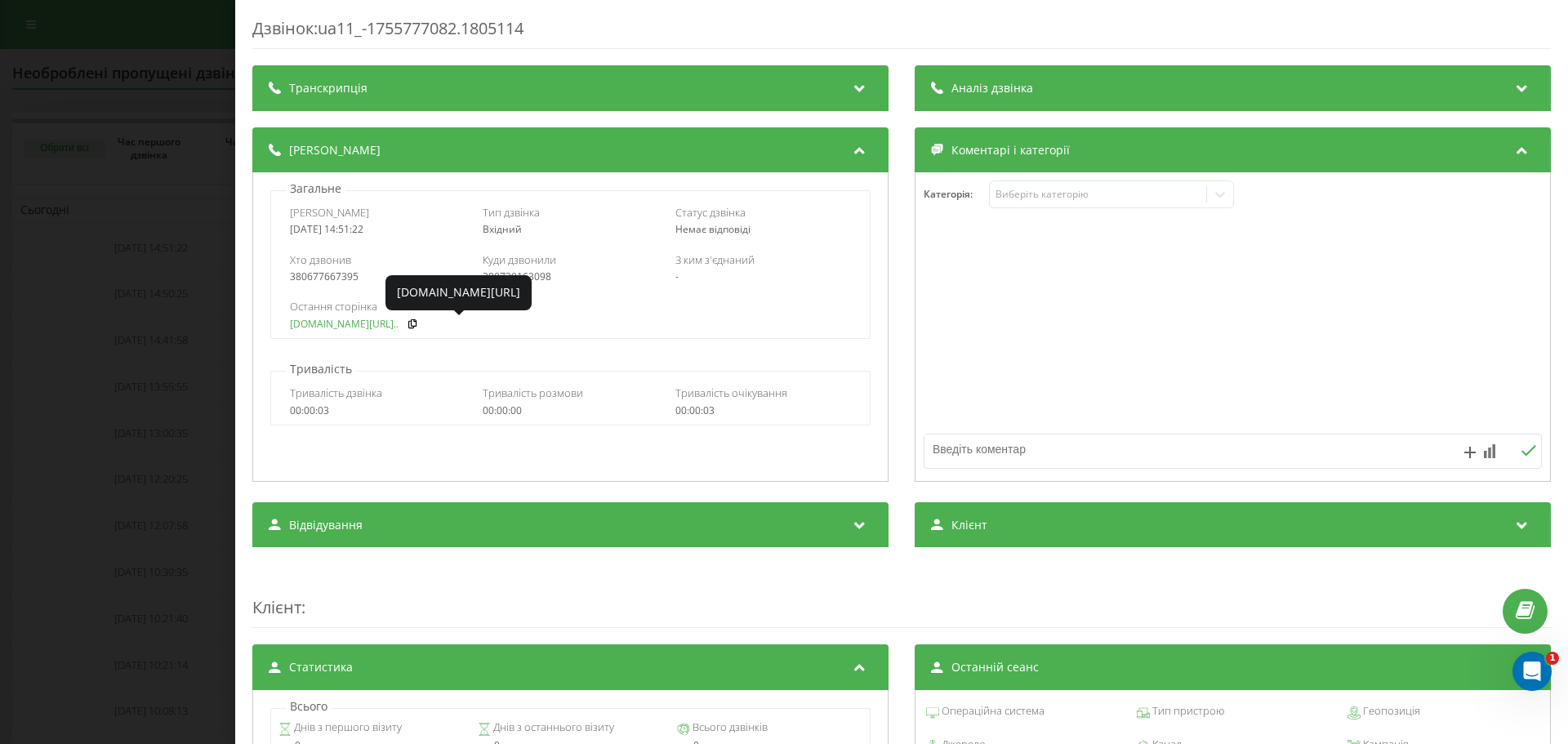
click at [329, 329] on link "[DOMAIN_NAME][URL].." at bounding box center [343, 323] width 109 height 11
copy div "0677667395"
drag, startPoint x: 329, startPoint y: 281, endPoint x: 291, endPoint y: 287, distance: 38.5
click at [301, 287] on div "Хто дзвонив 380677667395 Куди дзвонили 380739163098 З ким з'єднаний -" at bounding box center [570, 268] width 598 height 47
click at [101, 365] on div "Дзвінок : ua11_-1755777082.1805114 Транскрипція Для AI-аналізу майбутніх дзвінк…" at bounding box center [784, 372] width 1568 height 744
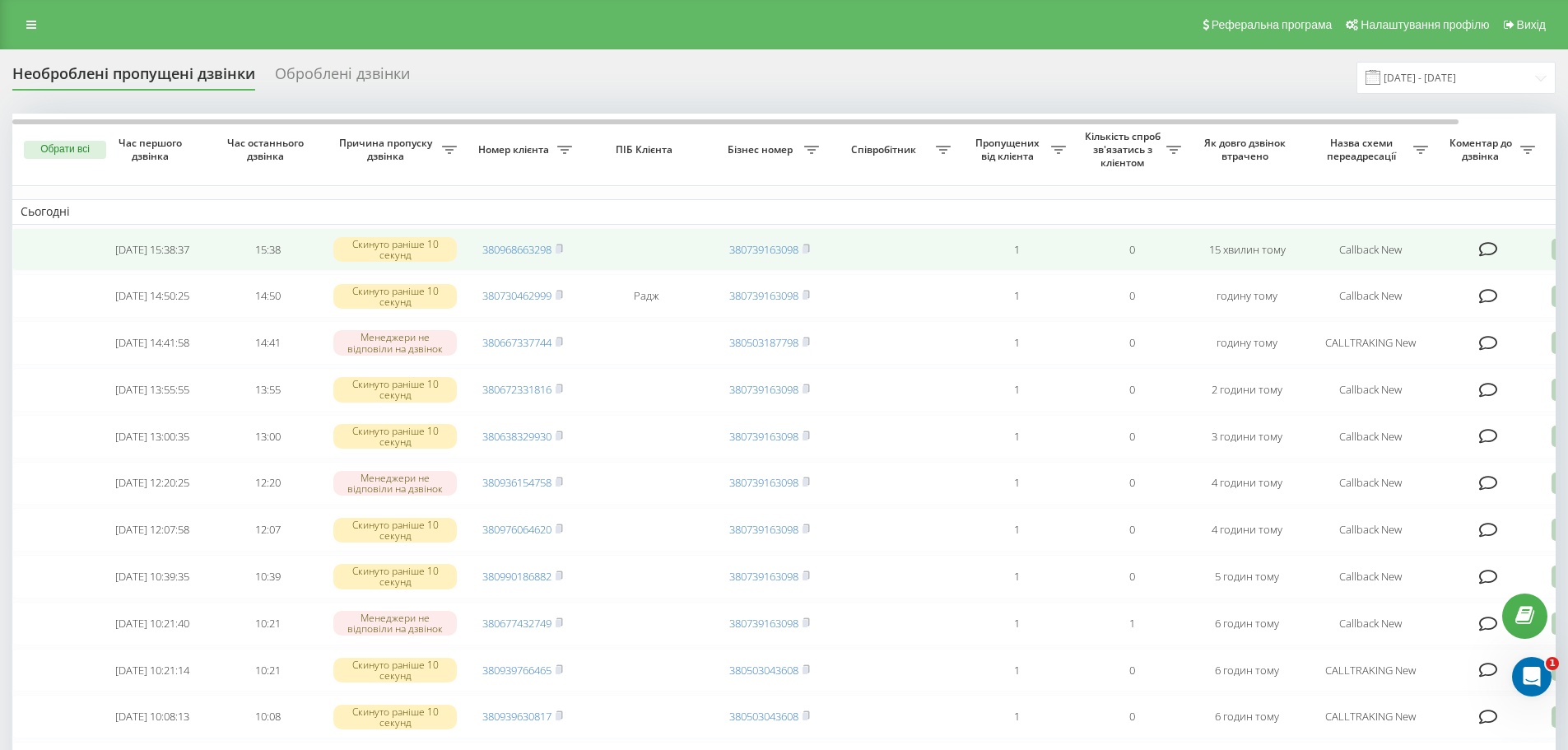
click at [1485, 247] on icon at bounding box center [1489, 249] width 19 height 17
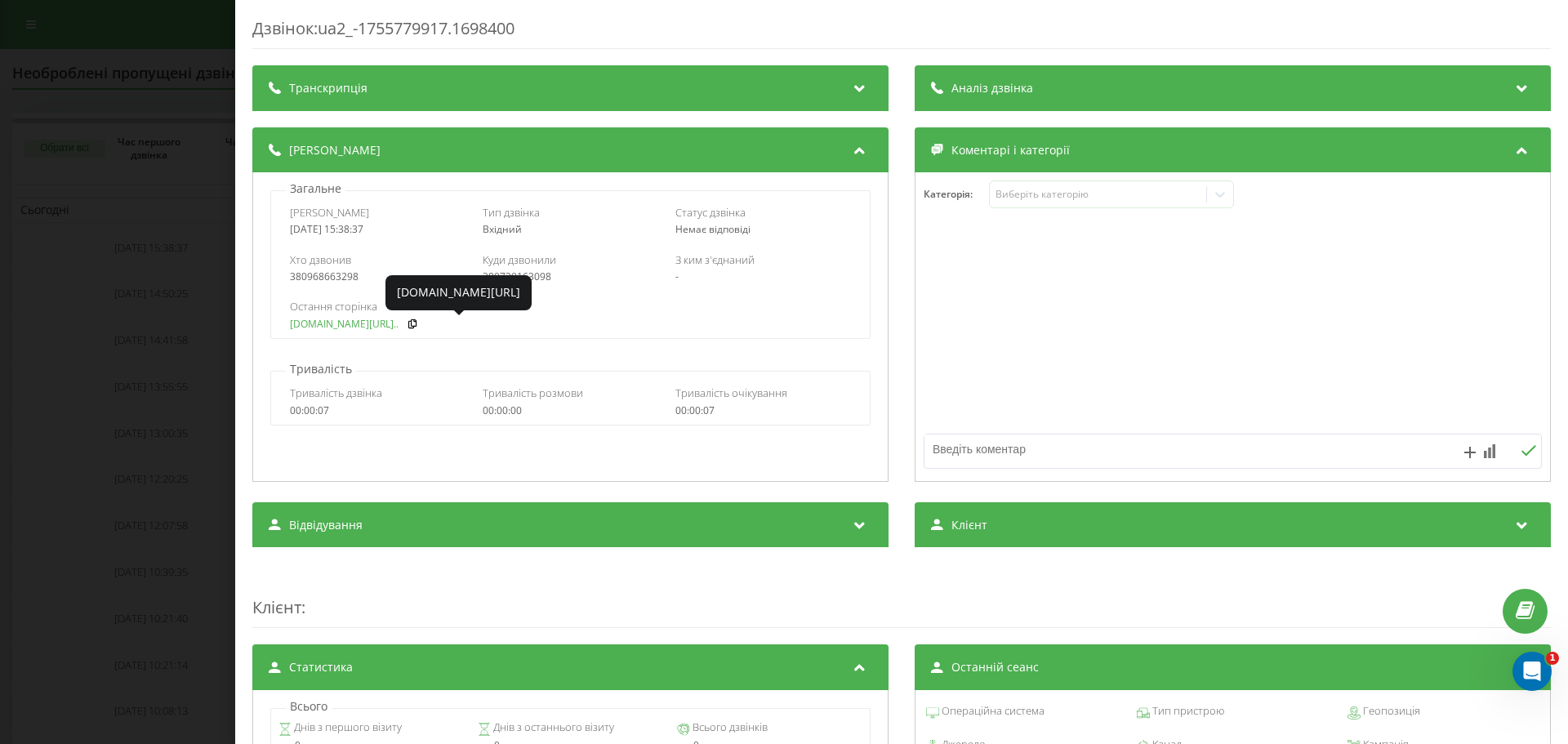
click at [383, 322] on link "fix-parts.in.ua/kamera-p..." at bounding box center [343, 323] width 109 height 11
click at [119, 74] on div "Дзвінок : ua2_-1755779917.1698400 Транскрипція Для AI-аналізу майбутніх дзвінкі…" at bounding box center [784, 372] width 1568 height 744
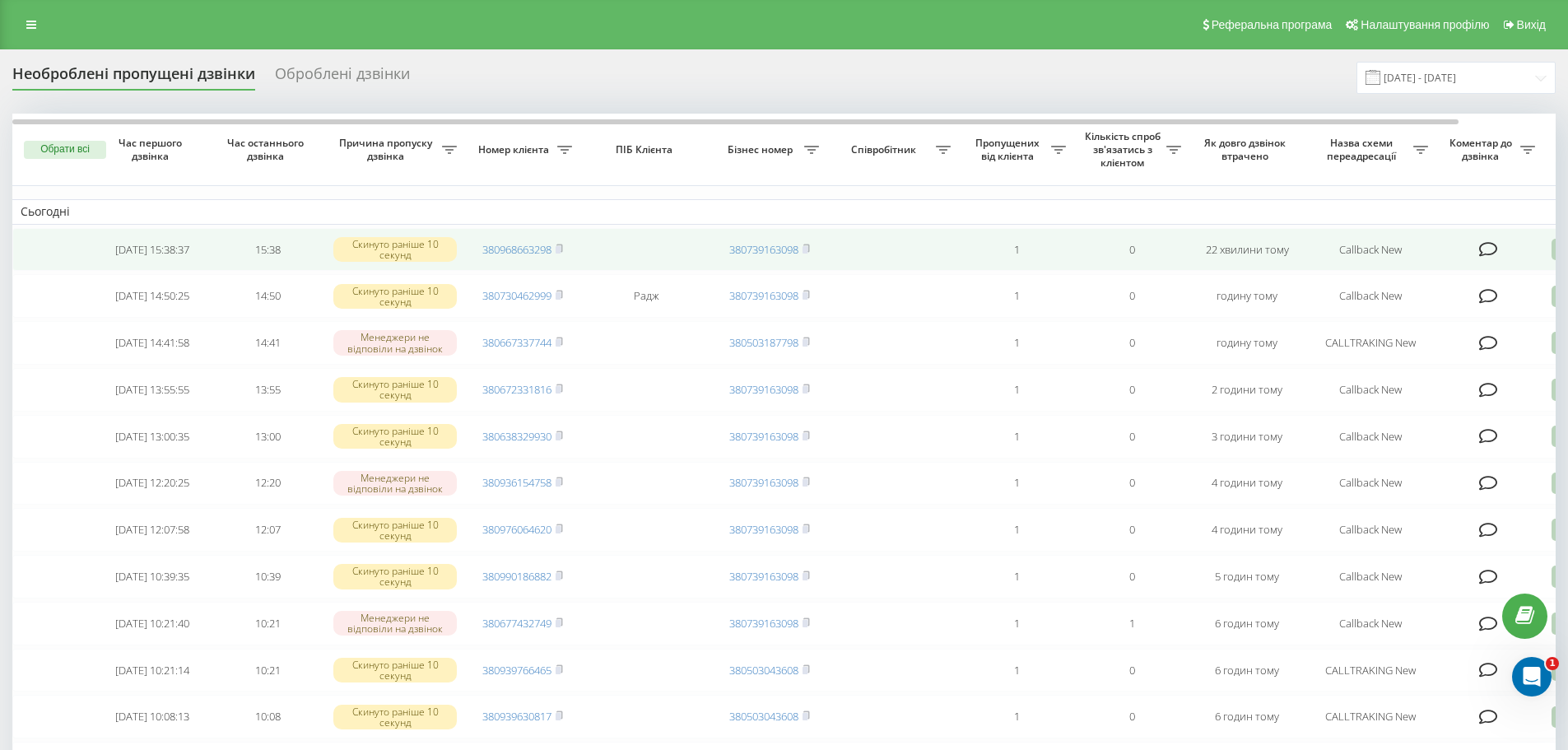
click at [1487, 253] on icon at bounding box center [1489, 249] width 19 height 17
